Goal: Task Accomplishment & Management: Manage account settings

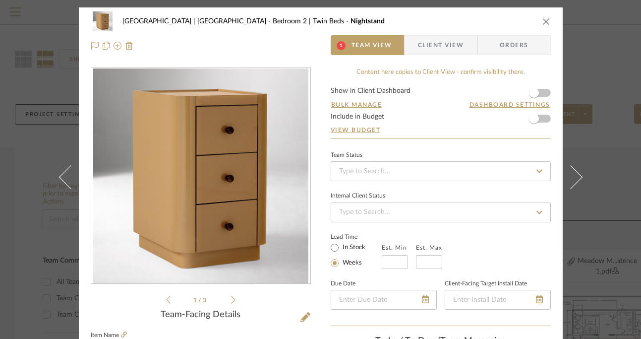
click at [546, 20] on icon "close" at bounding box center [546, 21] width 8 height 8
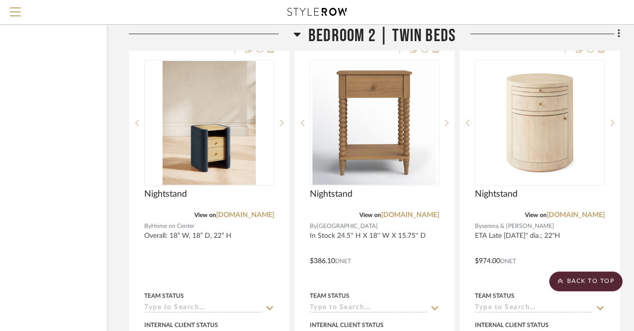
scroll to position [18105, 80]
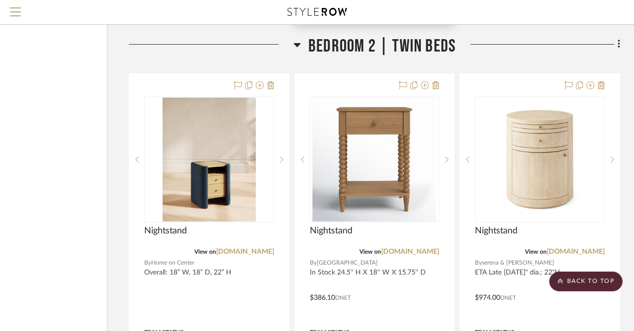
click at [376, 141] on img "0" at bounding box center [374, 160] width 124 height 124
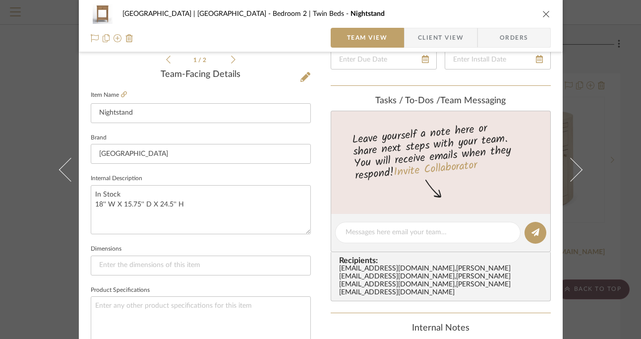
scroll to position [251, 0]
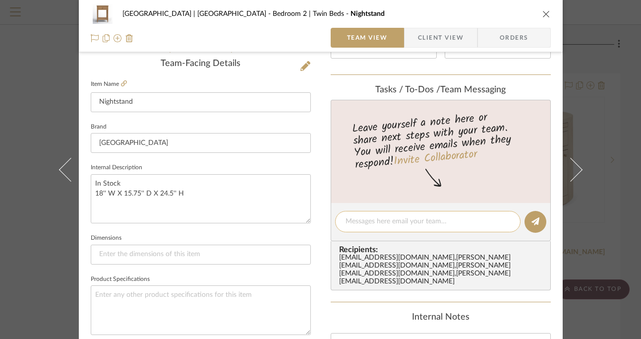
click at [397, 223] on textarea at bounding box center [427, 221] width 165 height 10
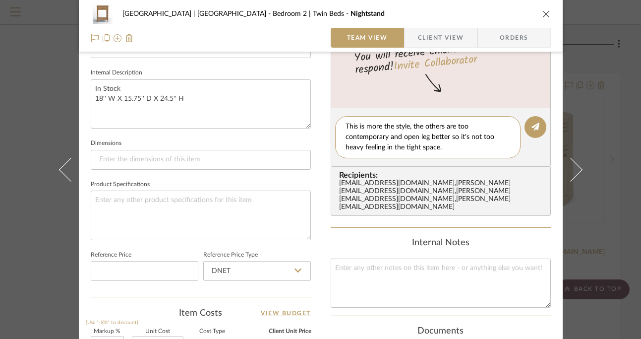
scroll to position [320, 0]
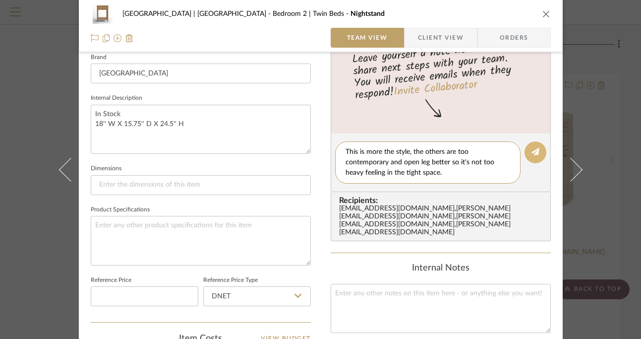
type textarea "This is more the style, the others are too contemporary and open leg better so …"
click at [537, 145] on button at bounding box center [535, 152] width 22 height 22
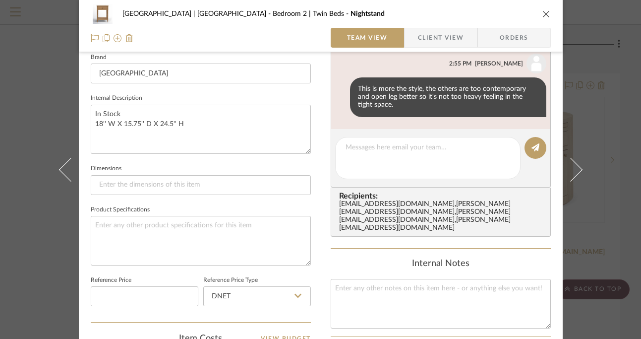
click at [542, 11] on icon "close" at bounding box center [546, 14] width 8 height 8
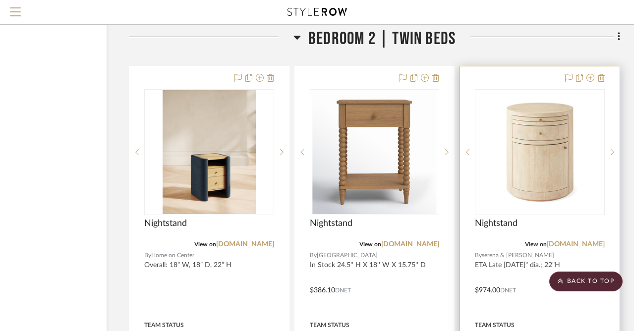
scroll to position [18096, 80]
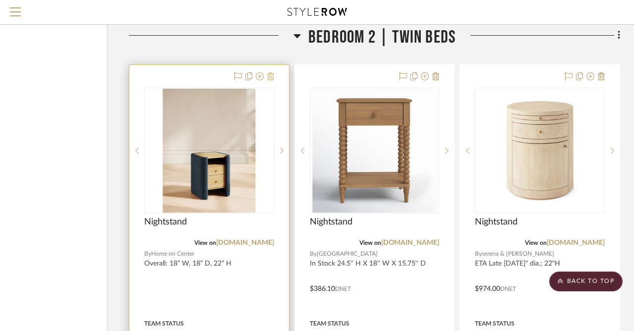
click at [272, 72] on icon at bounding box center [270, 76] width 7 height 8
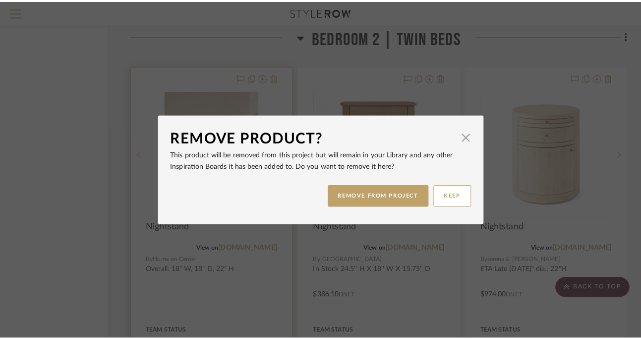
scroll to position [0, 0]
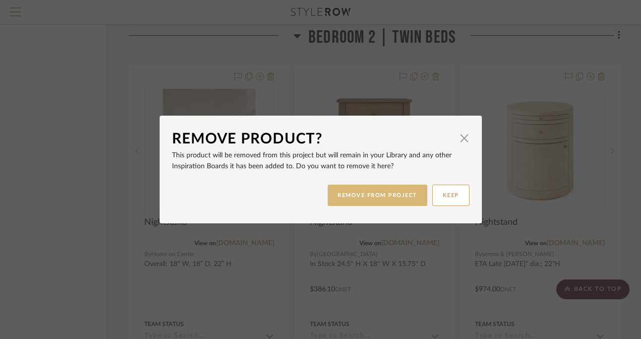
click at [383, 198] on button "REMOVE FROM PROJECT" at bounding box center [378, 194] width 100 height 21
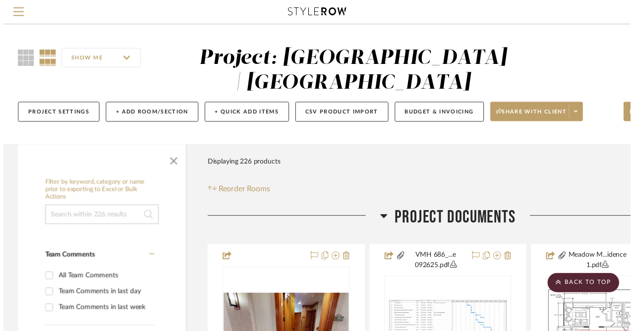
scroll to position [18096, 80]
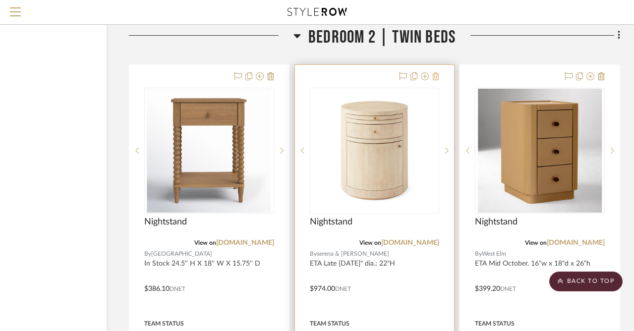
click at [435, 72] on icon at bounding box center [435, 76] width 7 height 8
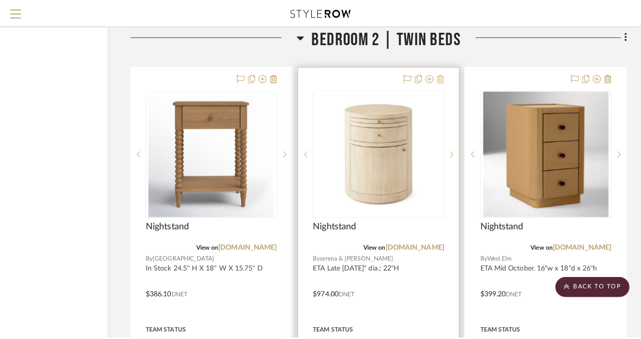
scroll to position [0, 0]
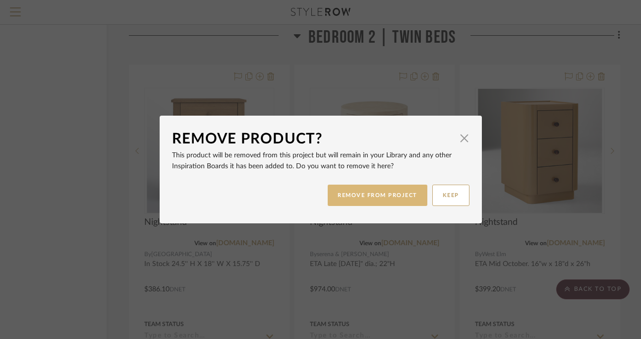
click at [373, 198] on button "REMOVE FROM PROJECT" at bounding box center [378, 194] width 100 height 21
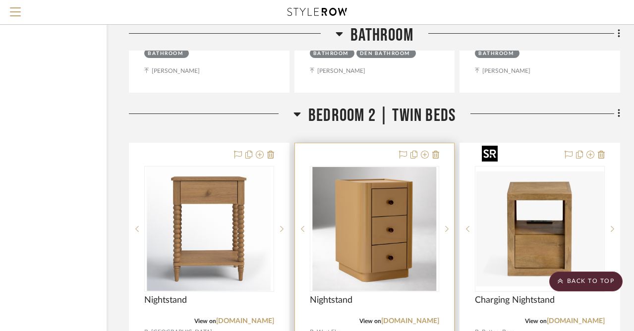
scroll to position [18017, 80]
click at [435, 151] on icon at bounding box center [435, 155] width 7 height 8
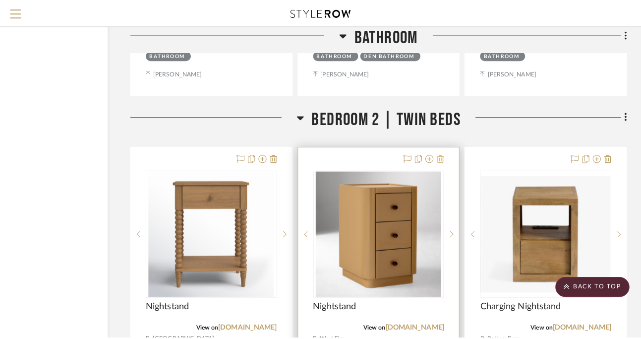
scroll to position [0, 0]
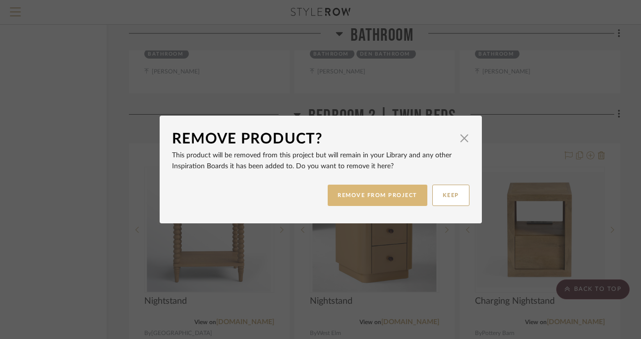
click at [379, 199] on button "REMOVE FROM PROJECT" at bounding box center [378, 194] width 100 height 21
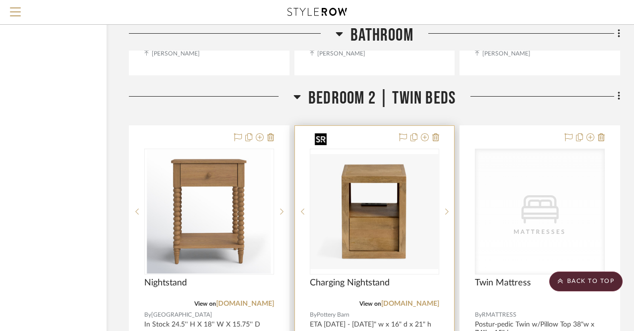
scroll to position [18026, 80]
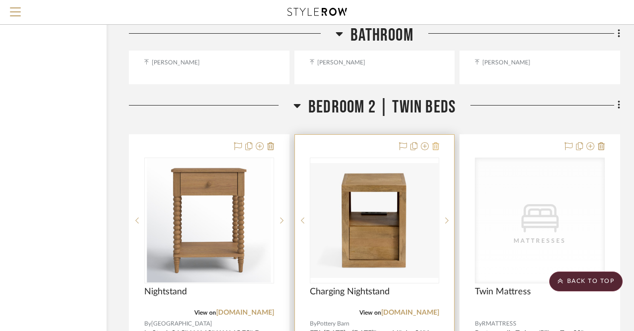
click at [438, 142] on icon at bounding box center [435, 146] width 7 height 8
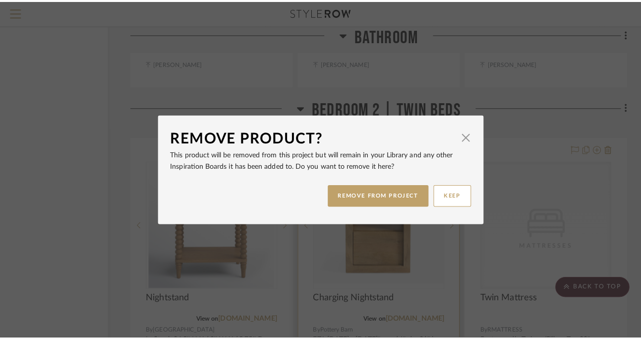
scroll to position [0, 0]
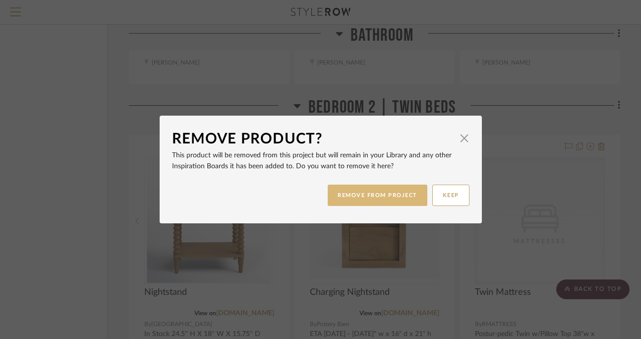
click at [377, 196] on button "REMOVE FROM PROJECT" at bounding box center [378, 194] width 100 height 21
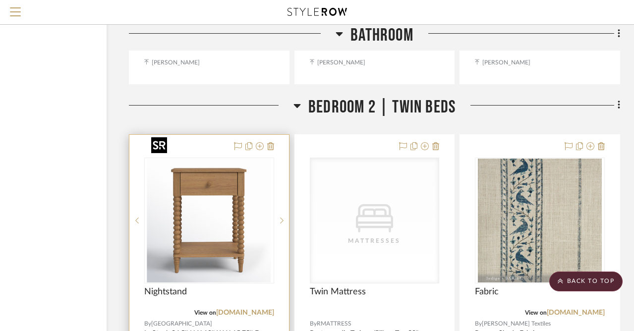
scroll to position [18168, 80]
